Goal: Task Accomplishment & Management: Manage account settings

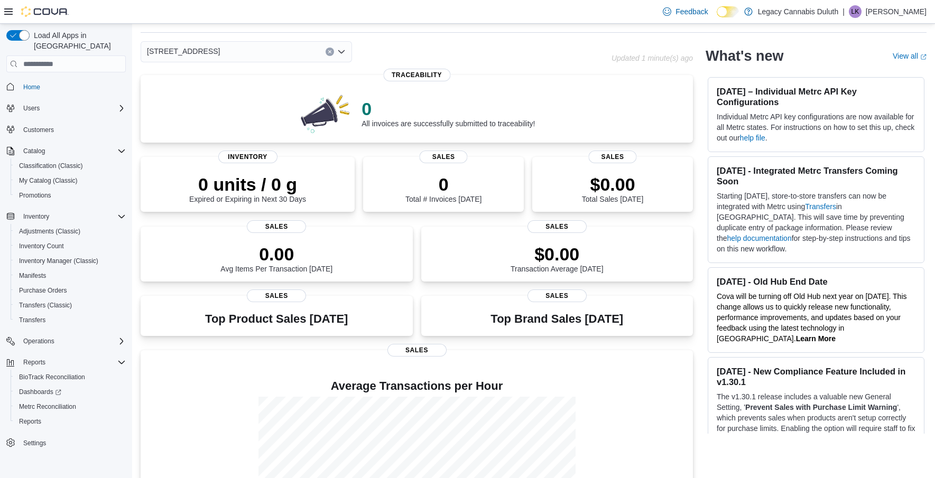
scroll to position [106, 0]
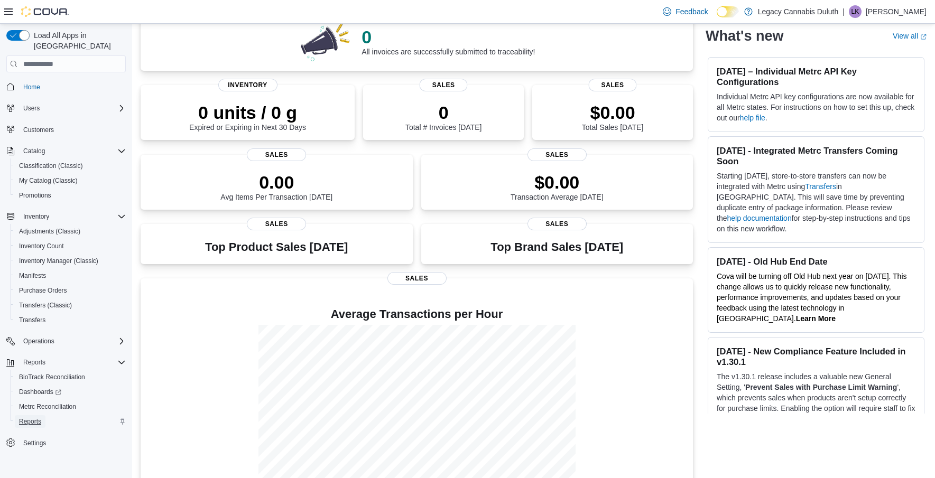
click at [38, 417] on span "Reports" at bounding box center [30, 421] width 22 height 8
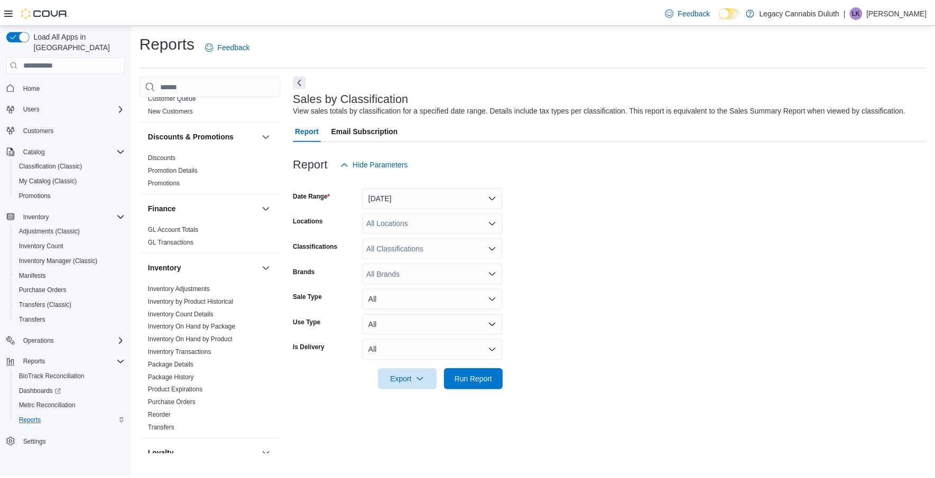
scroll to position [179, 0]
click at [180, 239] on link "GL Transactions" at bounding box center [172, 242] width 46 height 7
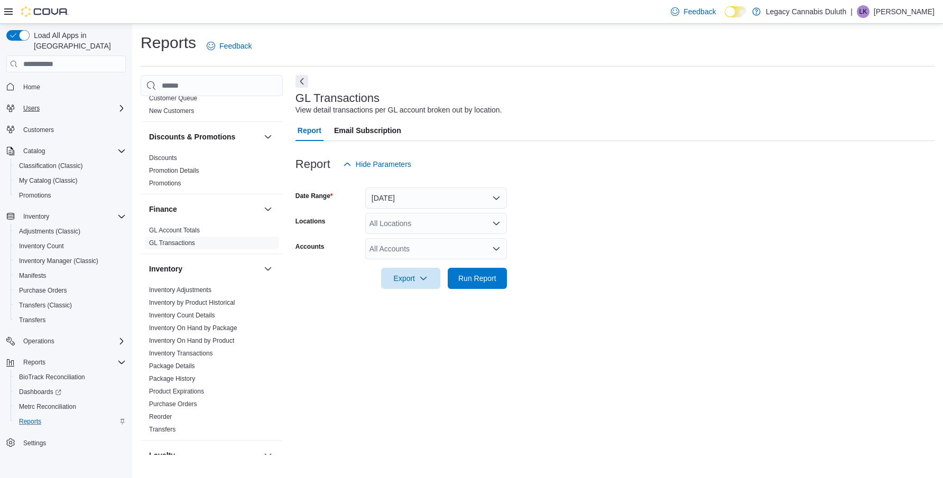
drag, startPoint x: 51, startPoint y: 92, endPoint x: 58, endPoint y: 96, distance: 8.1
click at [51, 102] on div "Users" at bounding box center [72, 108] width 107 height 13
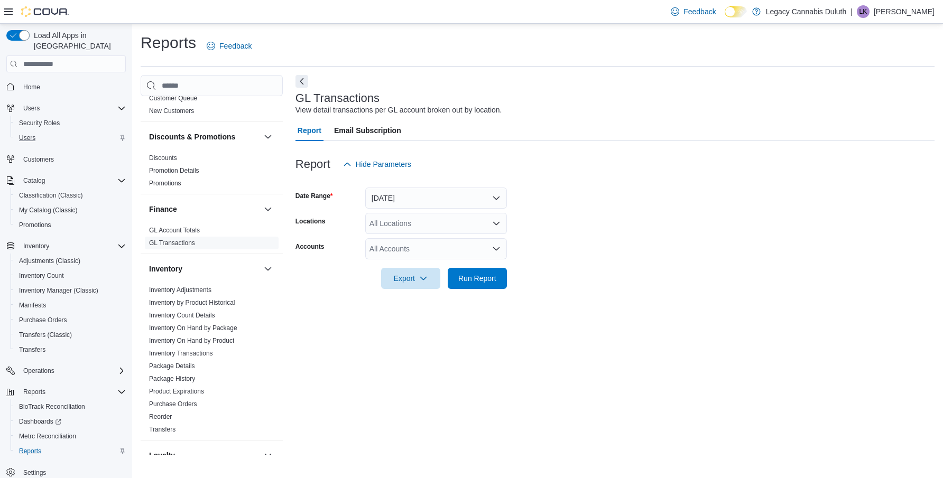
click at [47, 132] on div "Users" at bounding box center [70, 138] width 111 height 13
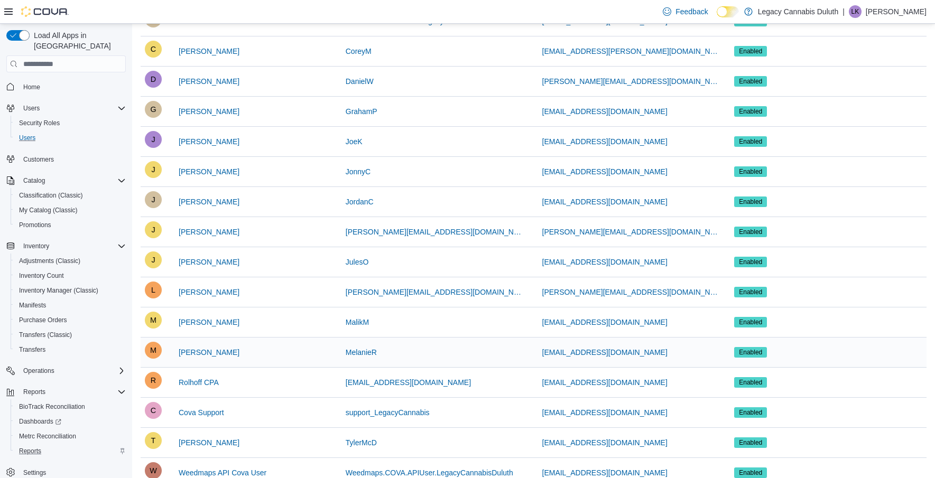
scroll to position [202, 0]
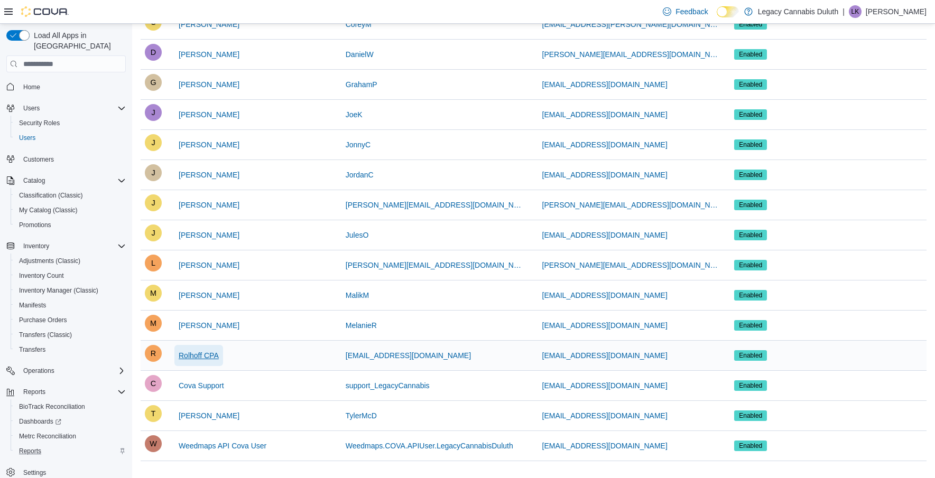
click at [196, 355] on span "Rolhoff CPA" at bounding box center [199, 355] width 40 height 11
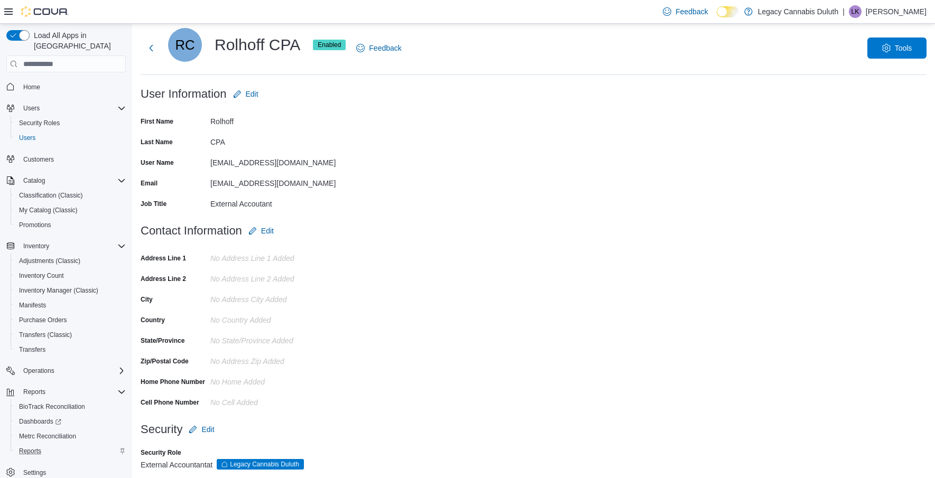
scroll to position [36, 0]
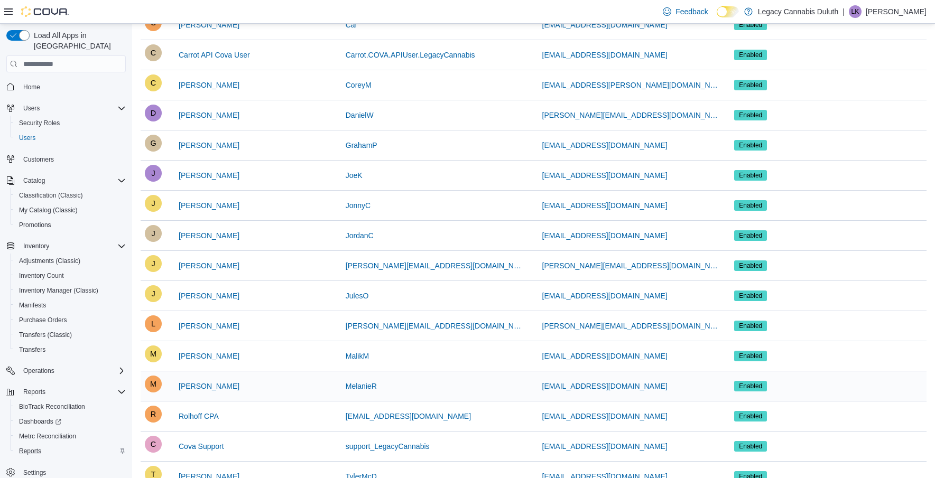
scroll to position [202, 0]
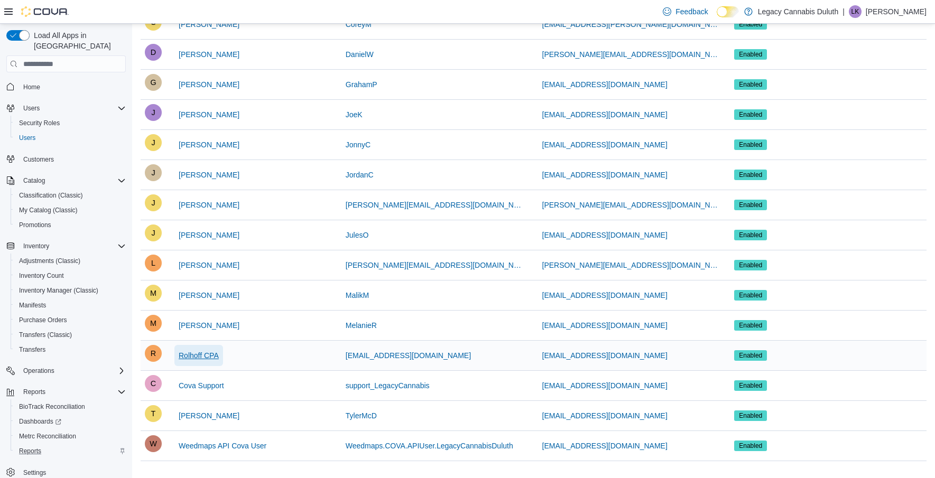
click at [214, 354] on span "Rolhoff CPA" at bounding box center [199, 355] width 40 height 11
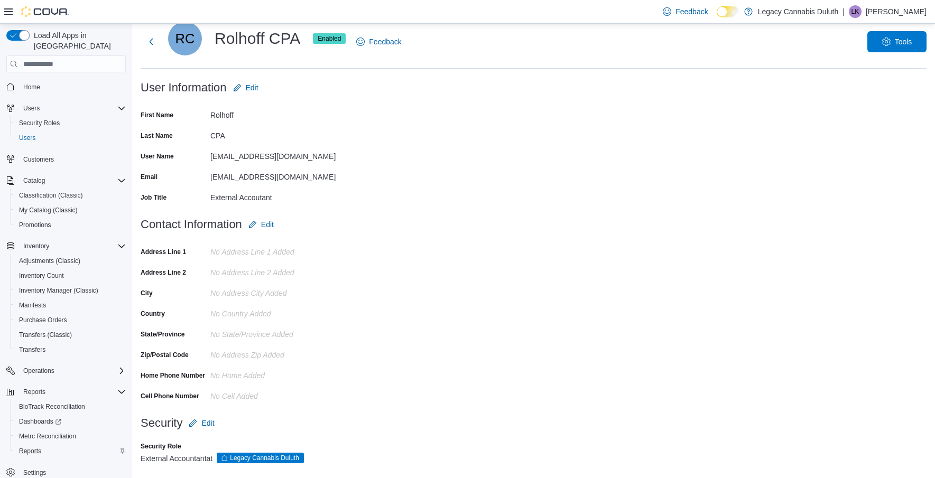
scroll to position [36, 0]
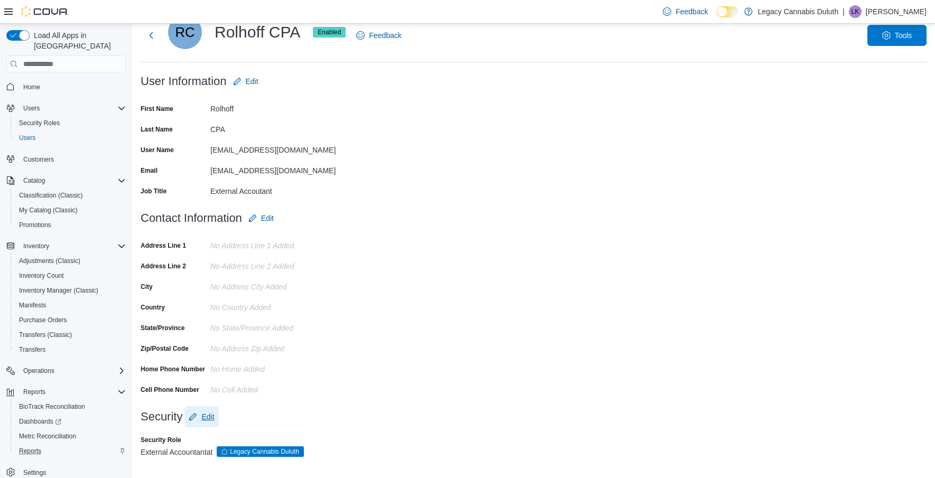
click at [215, 415] on button "Edit" at bounding box center [201, 416] width 34 height 21
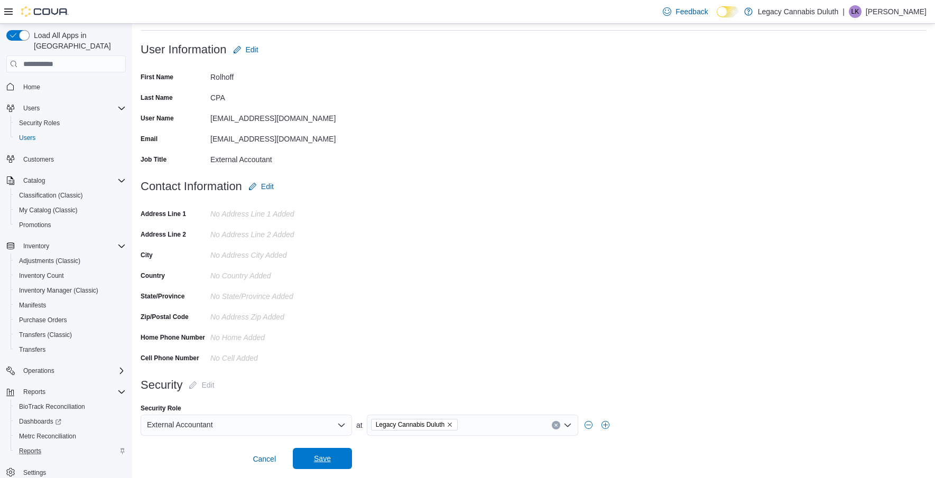
click at [311, 459] on span "Save" at bounding box center [322, 458] width 47 height 21
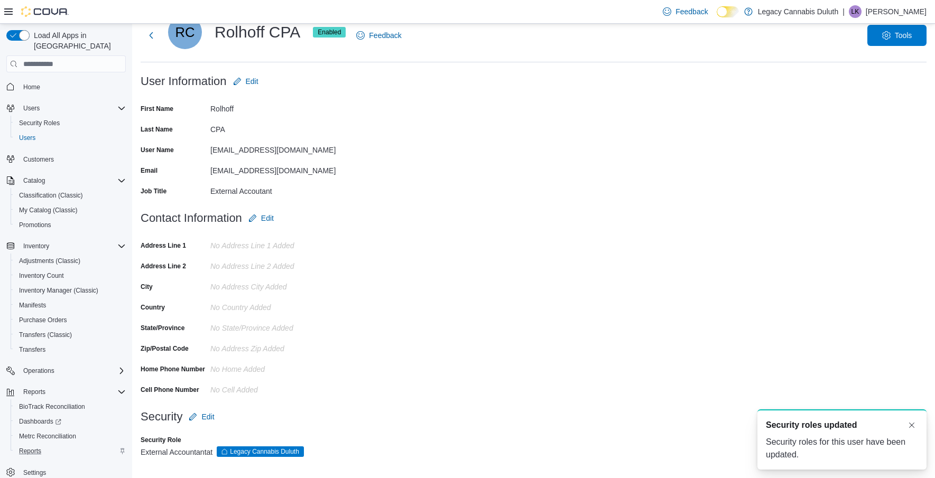
scroll to position [0, 0]
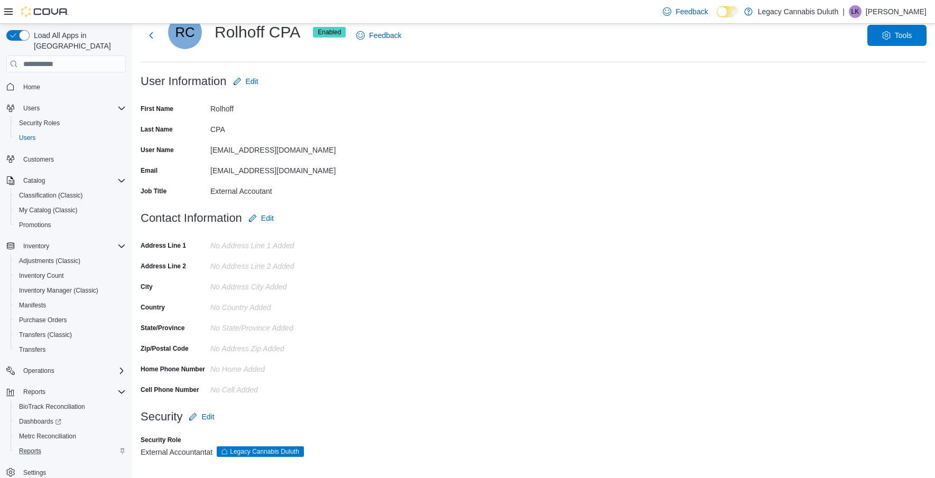
click at [388, 150] on form "User Information Edit First Name [PERSON_NAME] Last Name CPA User Name [PERSON_…" at bounding box center [534, 139] width 786 height 137
click at [201, 417] on span "Edit" at bounding box center [201, 416] width 25 height 21
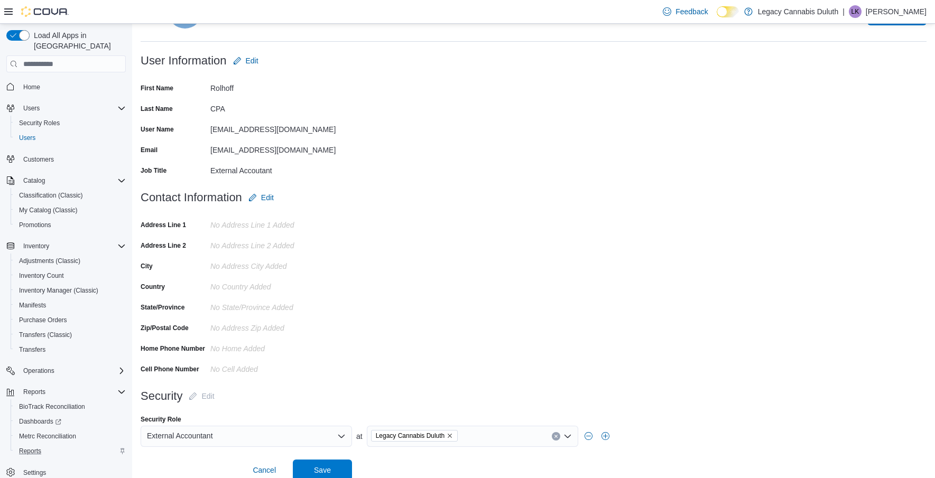
scroll to position [68, 0]
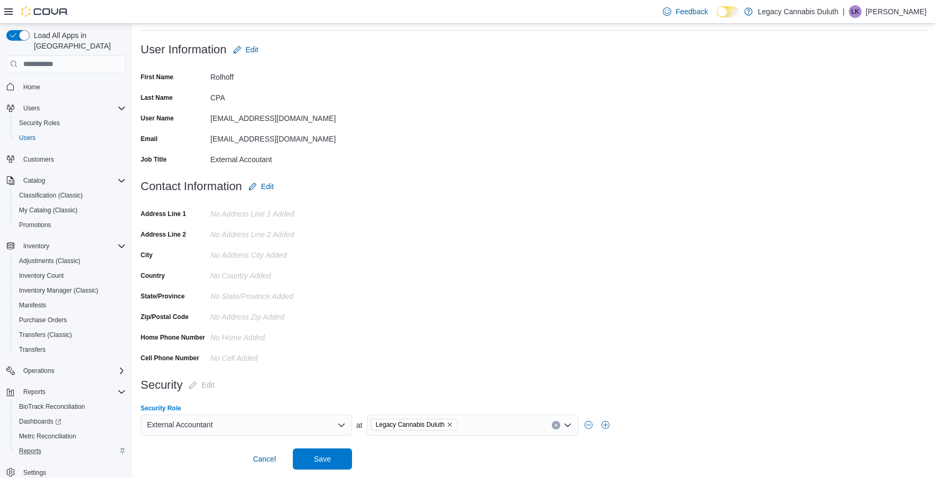
click at [298, 420] on div "External Accountant" at bounding box center [246, 425] width 211 height 21
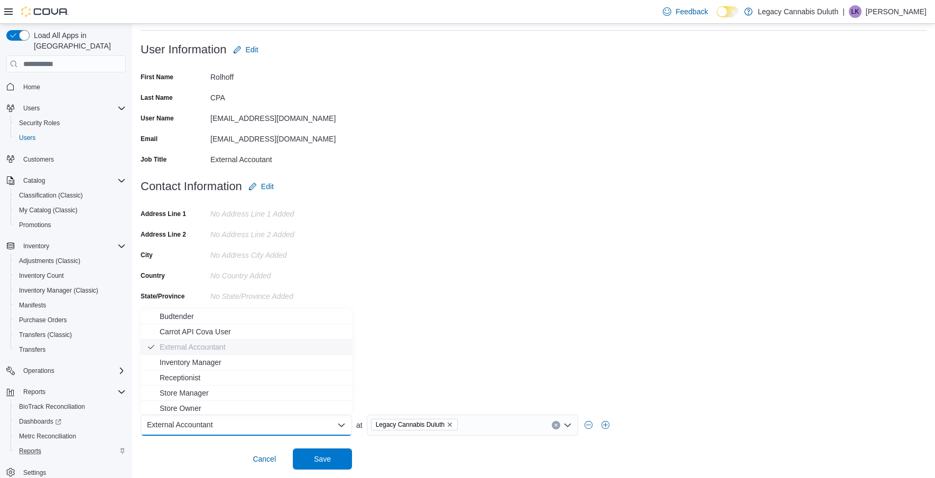
click at [467, 348] on form "Contact Information Edit Address Line 1 No Address Line 1 added Address Line 2 …" at bounding box center [534, 275] width 786 height 199
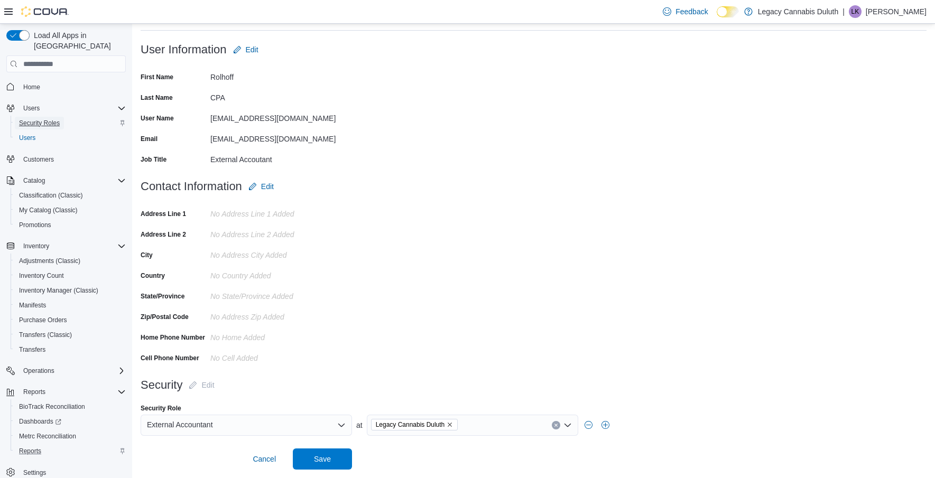
click at [38, 119] on span "Security Roles" at bounding box center [39, 123] width 41 height 8
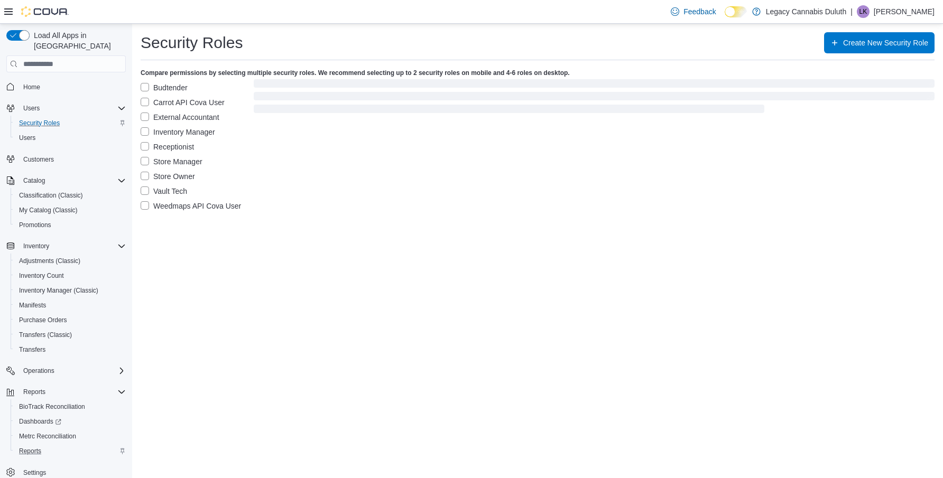
click at [180, 115] on label "External Accountant" at bounding box center [180, 117] width 79 height 13
click at [161, 87] on label "Budtender" at bounding box center [164, 87] width 47 height 13
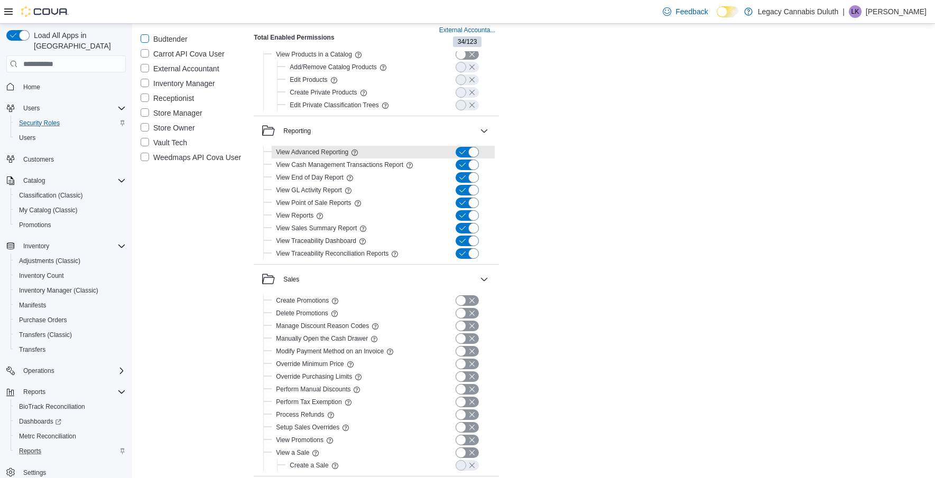
scroll to position [1797, 0]
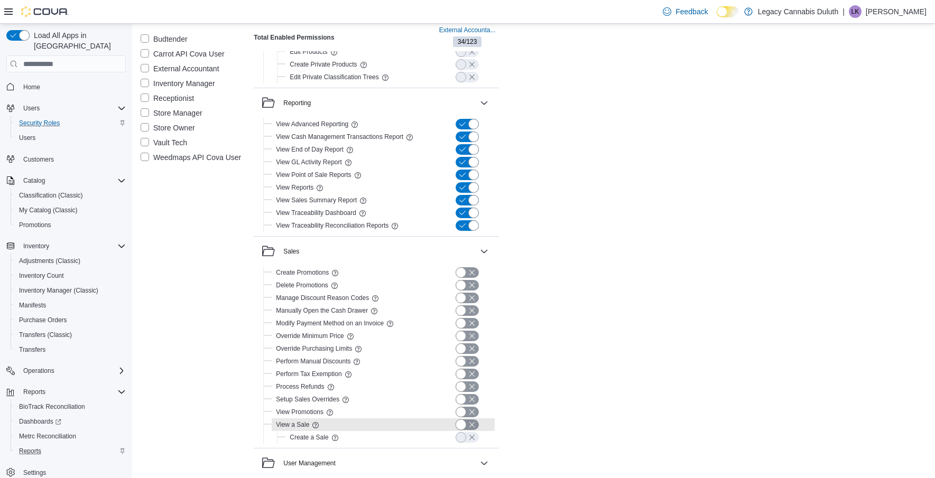
click at [457, 423] on button "button" at bounding box center [467, 425] width 23 height 11
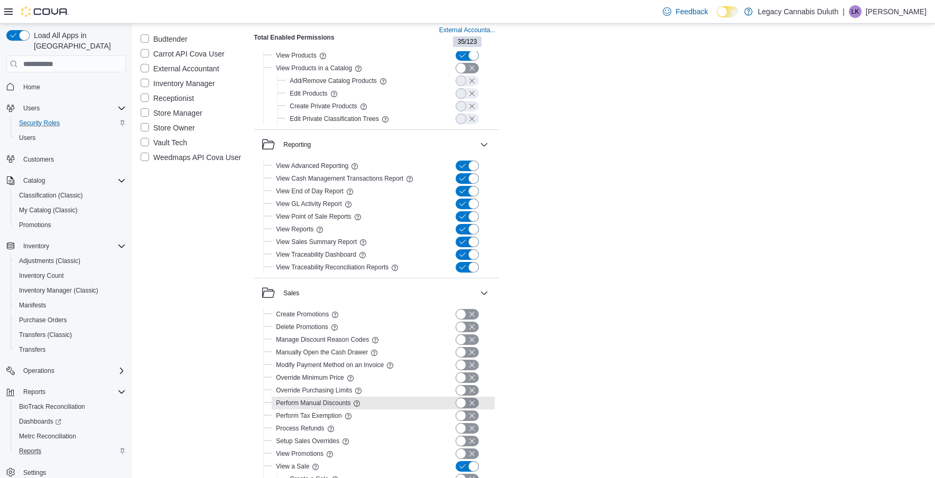
scroll to position [1754, 0]
click at [468, 227] on button "button" at bounding box center [467, 230] width 23 height 11
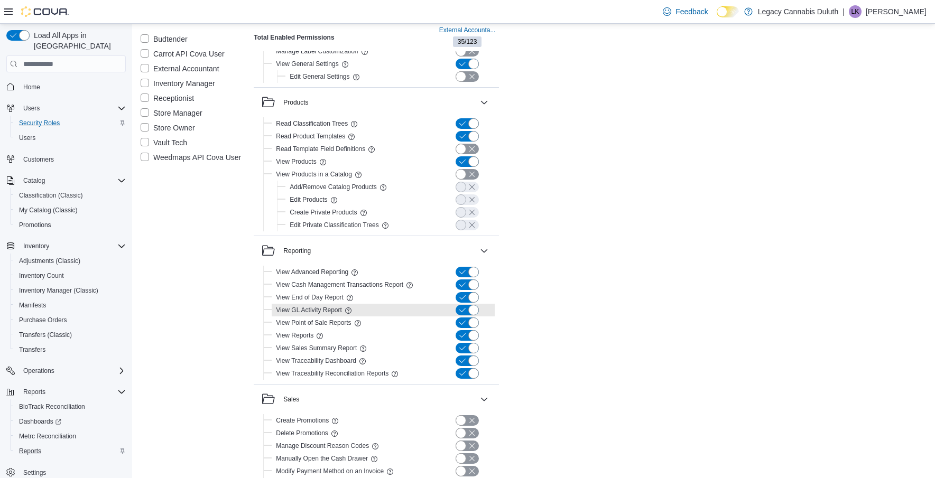
scroll to position [1596, 0]
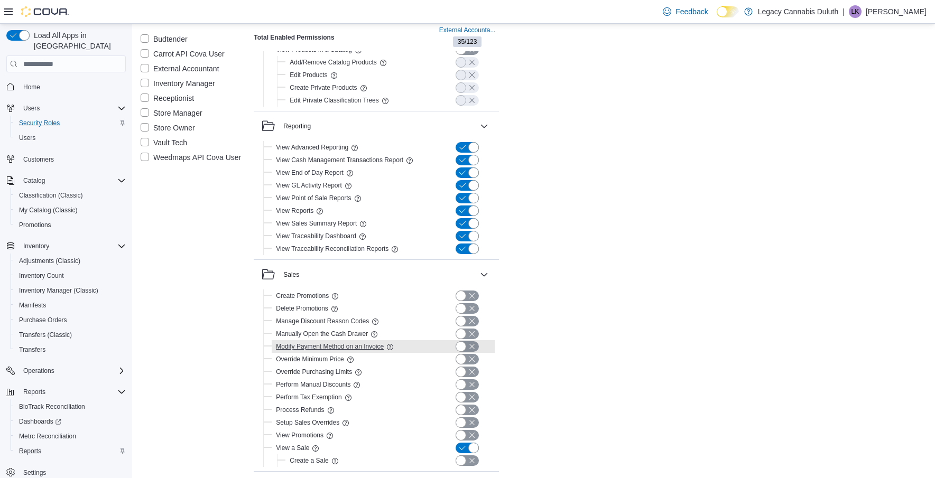
scroll to position [1754, 0]
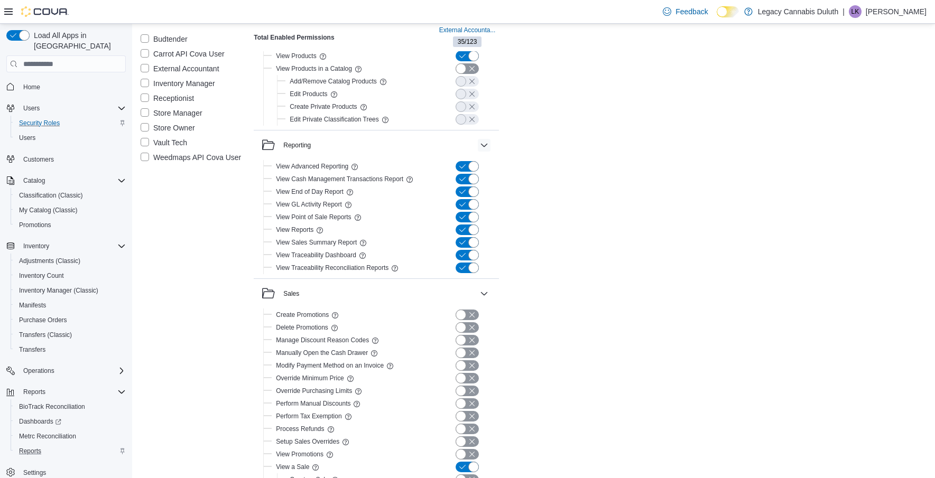
click at [489, 144] on button "button" at bounding box center [484, 145] width 13 height 13
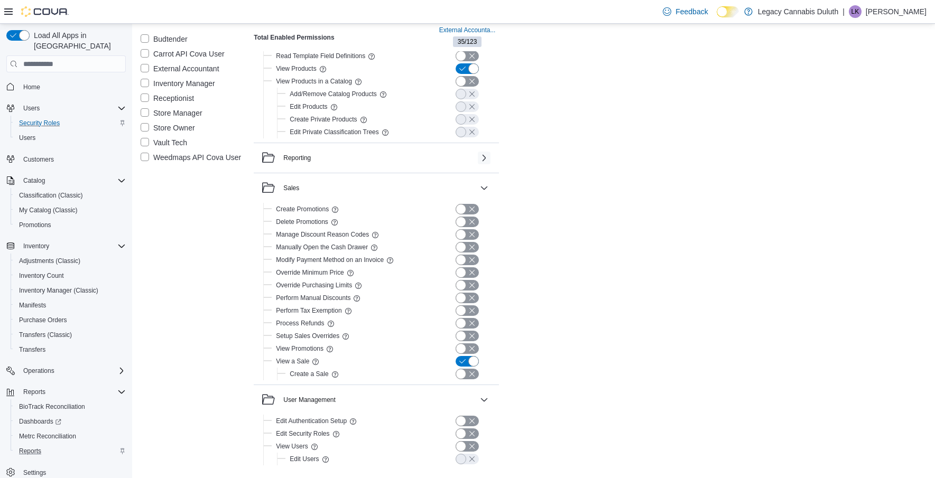
scroll to position [1742, 0]
click at [478, 155] on button "button" at bounding box center [484, 158] width 13 height 13
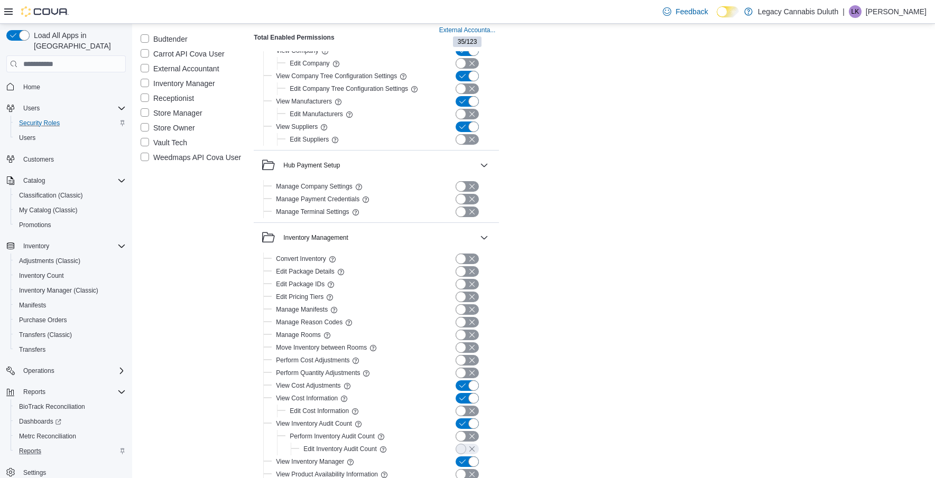
scroll to position [685, 0]
drag, startPoint x: 699, startPoint y: 239, endPoint x: 723, endPoint y: 236, distance: 24.5
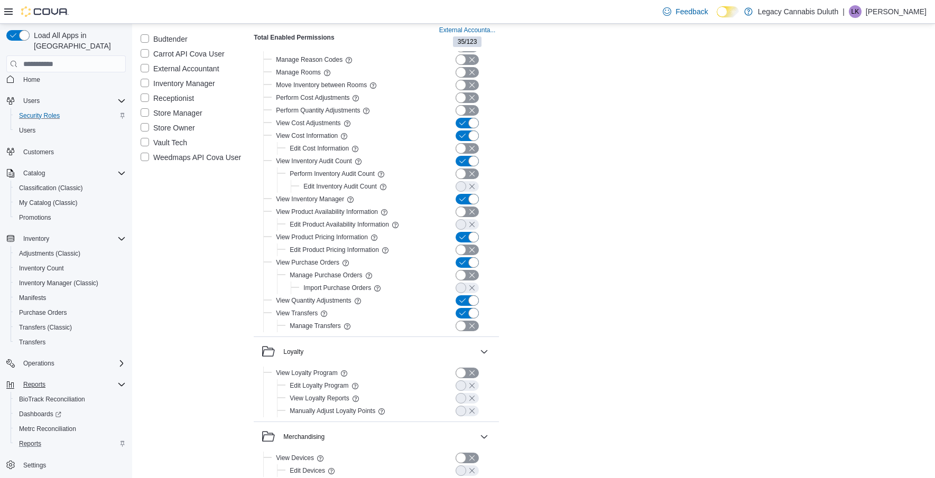
scroll to position [949, 0]
click at [37, 410] on span "Dashboards" at bounding box center [40, 414] width 42 height 8
